Goal: Share content: Share content

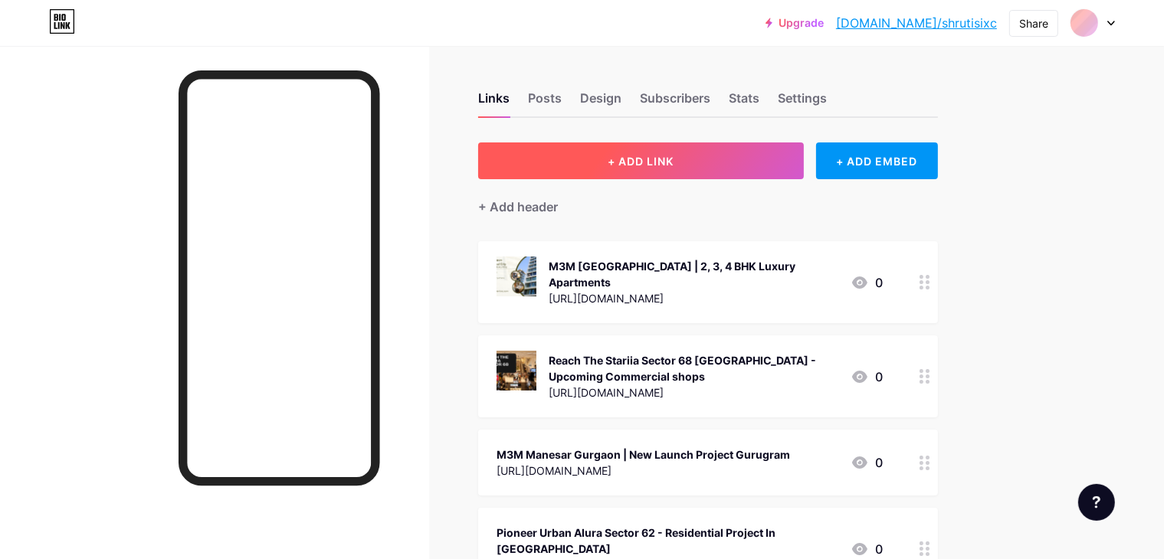
click at [673, 156] on span "+ ADD LINK" at bounding box center [641, 161] width 66 height 13
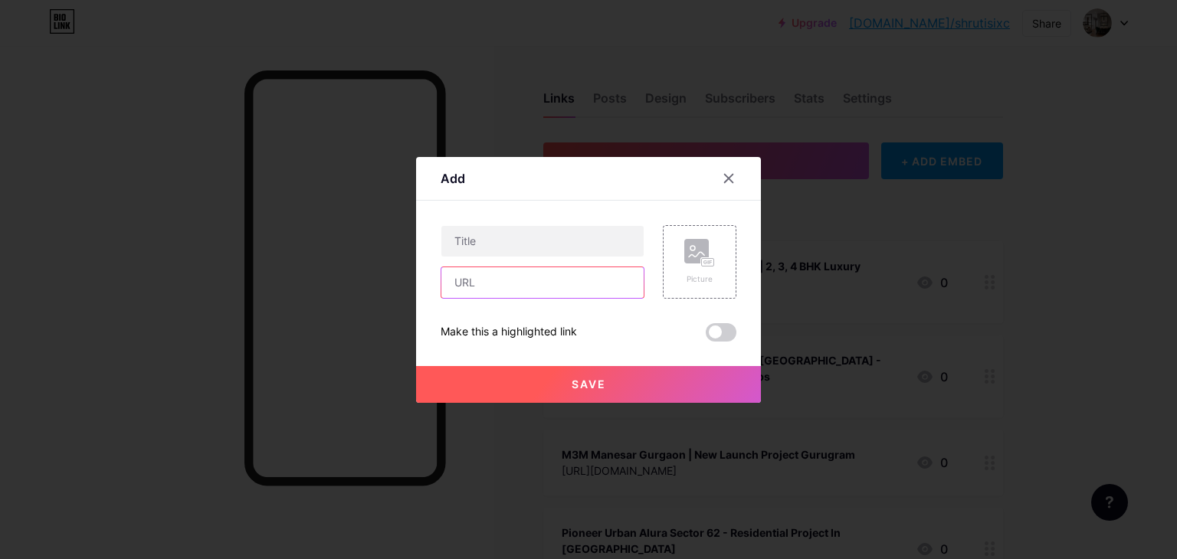
click at [601, 274] on input "text" at bounding box center [542, 282] width 202 height 31
paste input "[URL][DOMAIN_NAME]"
type input "[URL][DOMAIN_NAME]"
click at [565, 228] on input "text" at bounding box center [542, 241] width 202 height 31
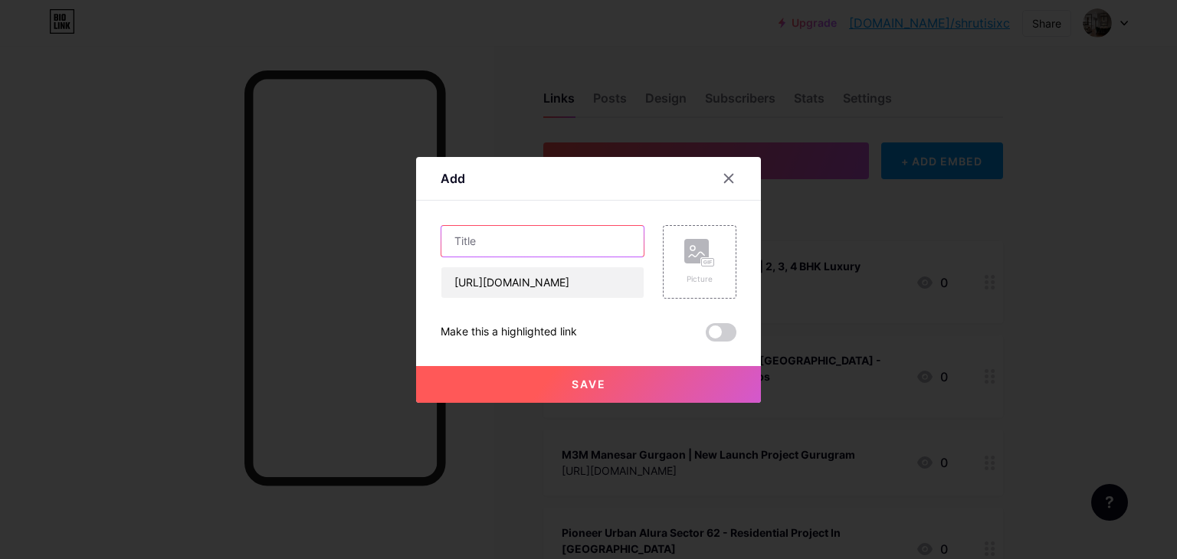
scroll to position [0, 0]
paste input "Omaxe Sector 66"
type input "Omaxe Sector 66"
paste input "Omaxe Sector 66 [GEOGRAPHIC_DATA] | Upcoming Luxury Commercial Space"
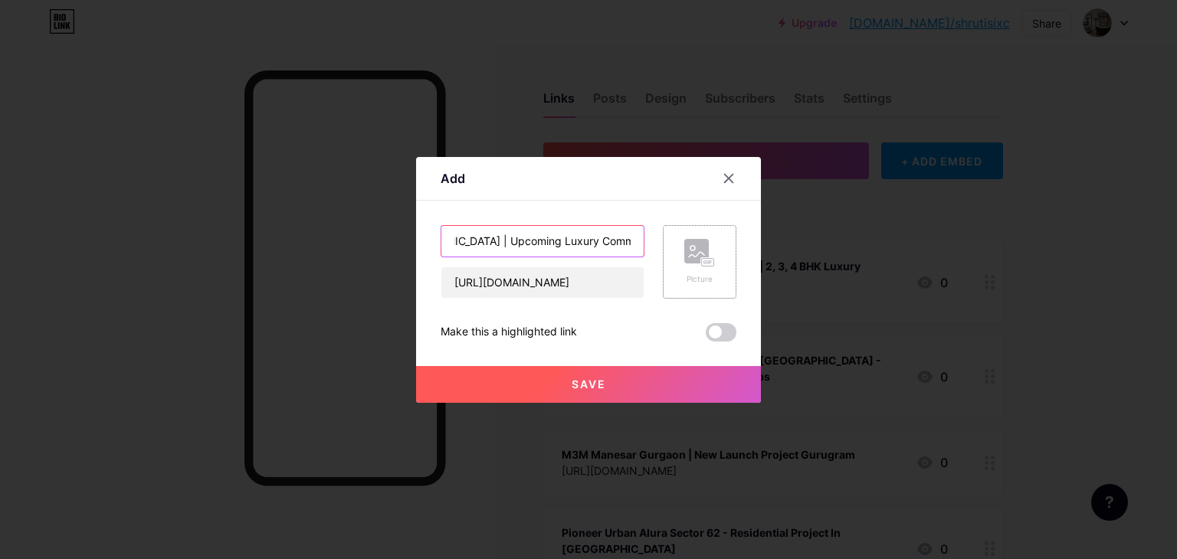
type input "Omaxe Sector 66 [GEOGRAPHIC_DATA] | Upcoming Luxury Commercial Space"
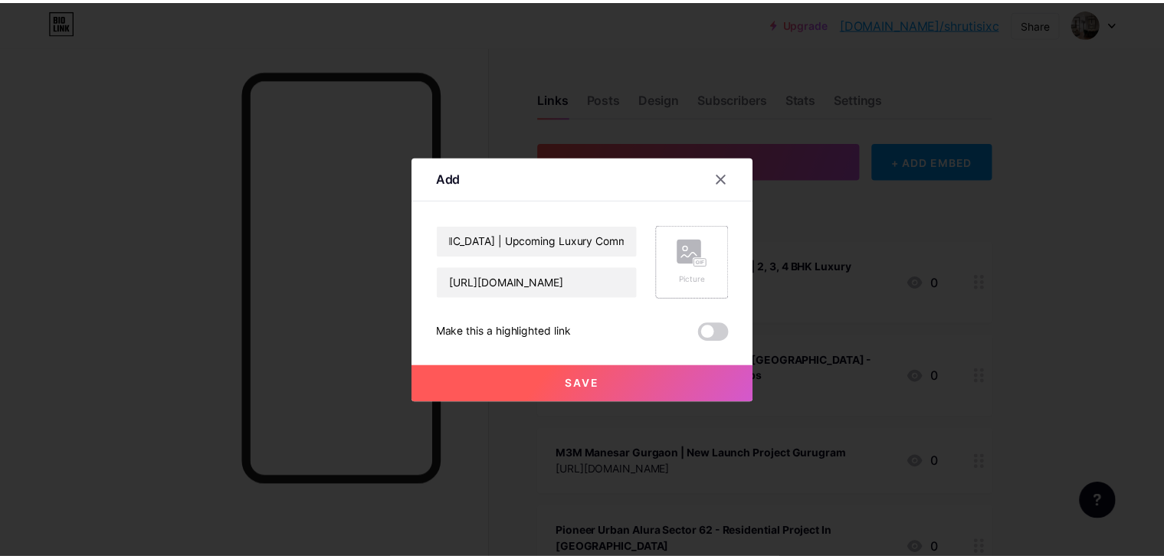
scroll to position [0, 0]
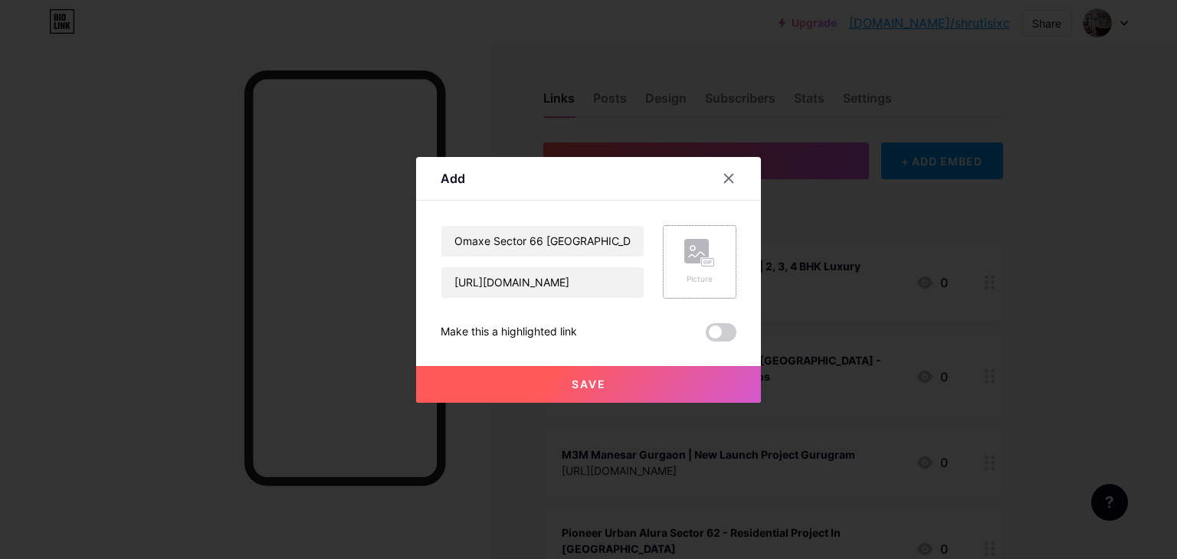
click at [697, 271] on div "Picture" at bounding box center [699, 262] width 31 height 46
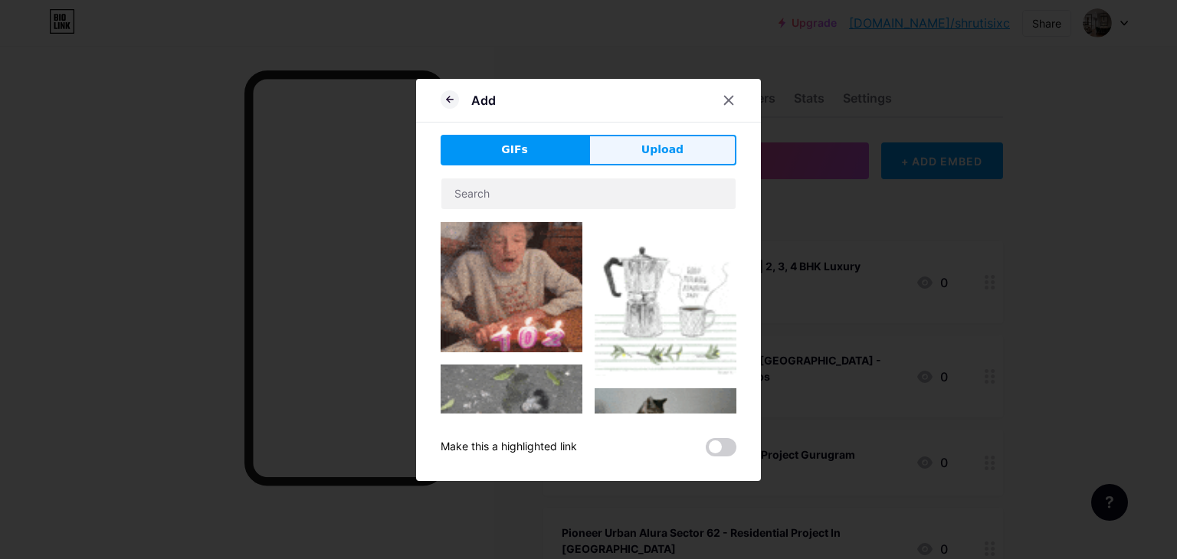
click at [693, 145] on button "Upload" at bounding box center [662, 150] width 148 height 31
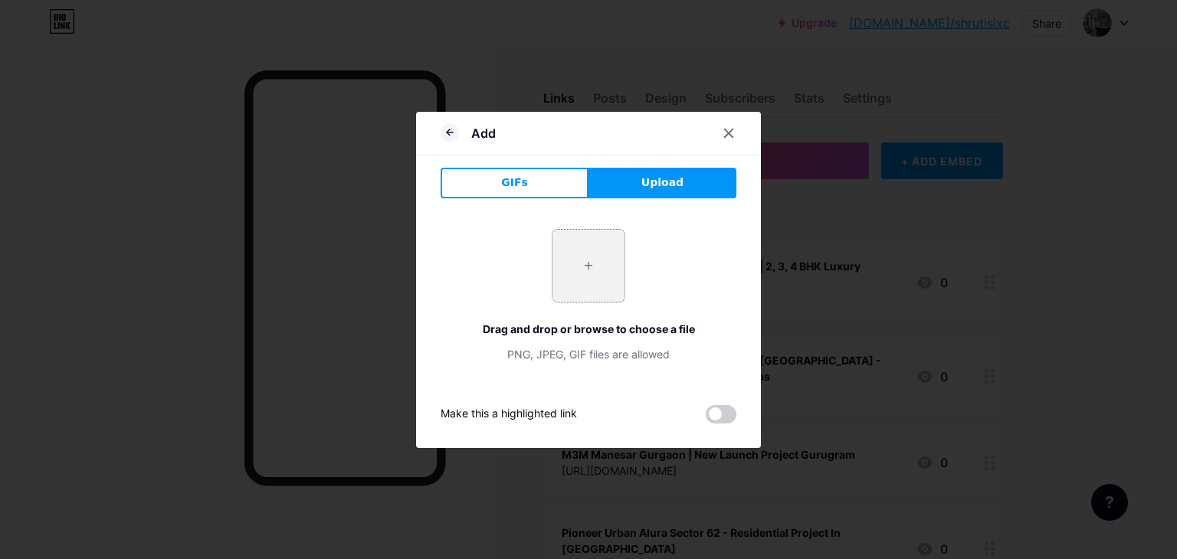
click at [591, 240] on input "file" at bounding box center [588, 266] width 72 height 72
type input "C:\fakepath\Omaxe Sector 66 (2).png"
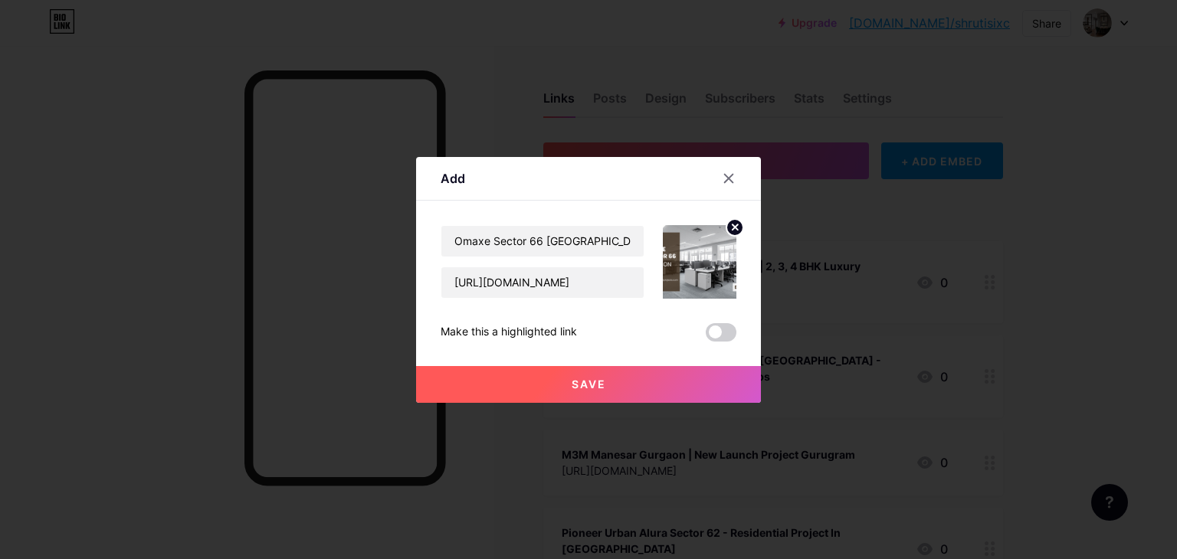
click at [634, 369] on button "Save" at bounding box center [588, 384] width 345 height 37
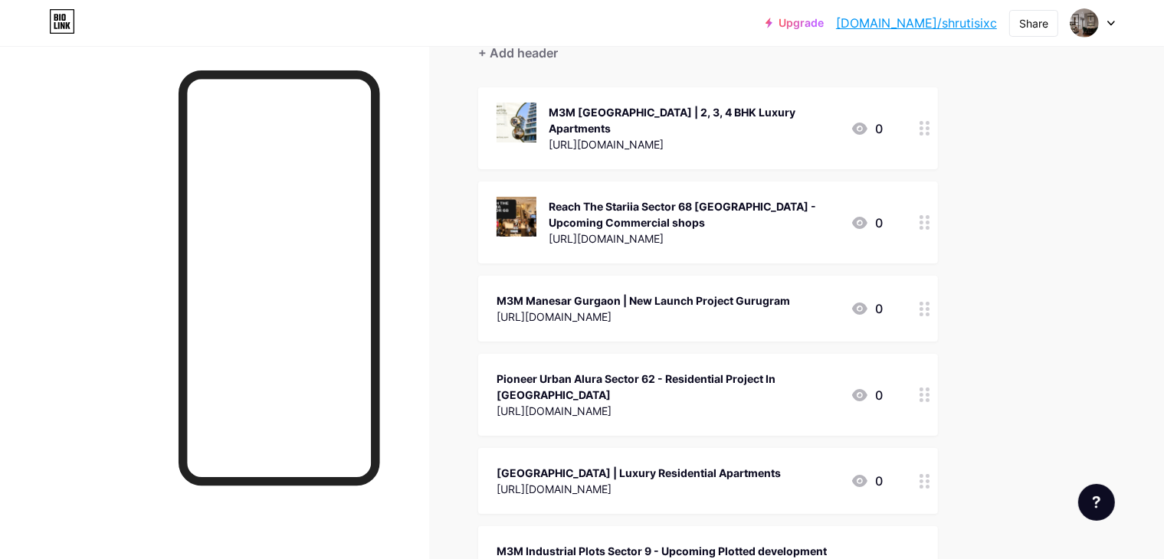
scroll to position [153, 0]
click at [1017, 19] on div "Share" at bounding box center [1033, 23] width 49 height 27
click at [901, 75] on div "Copy link" at bounding box center [906, 79] width 57 height 18
